Goal: Browse casually: Explore the website without a specific task or goal

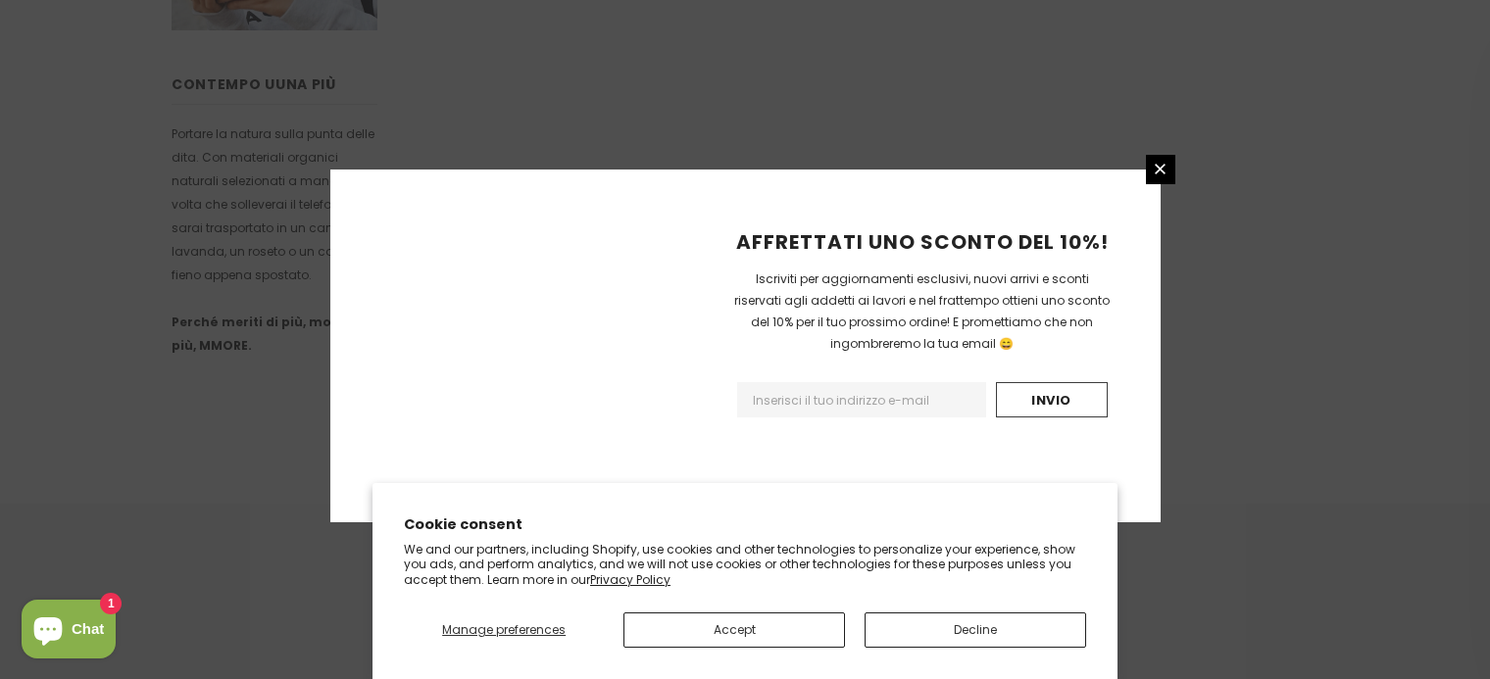
scroll to position [1330, 0]
